Goal: Task Accomplishment & Management: Manage account settings

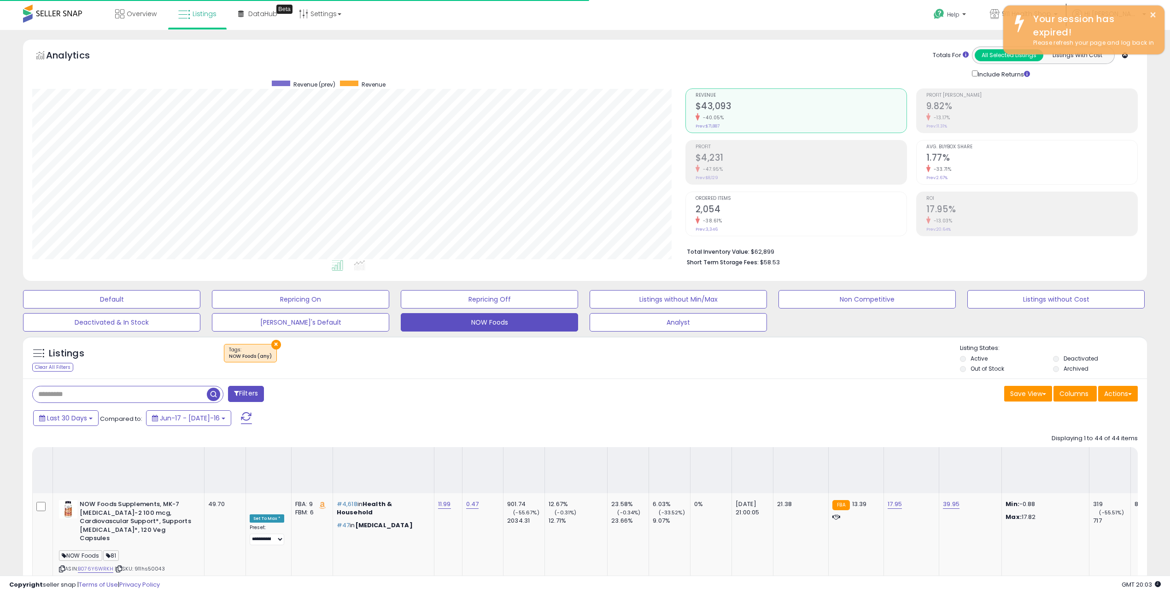
select select "**"
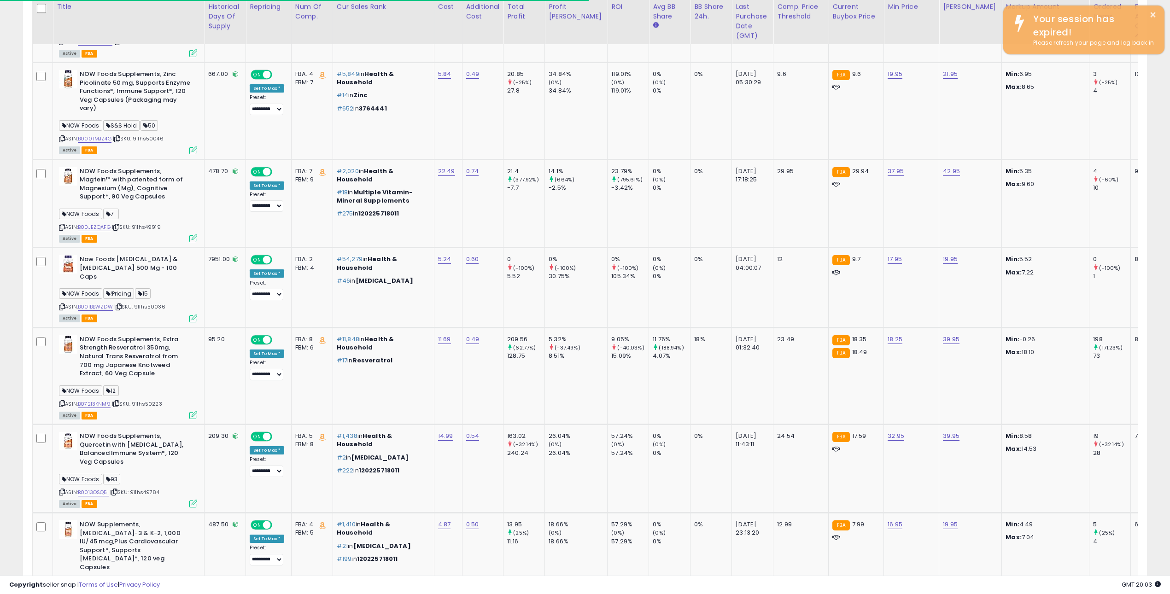
scroll to position [188, 653]
